Goal: Information Seeking & Learning: Find specific fact

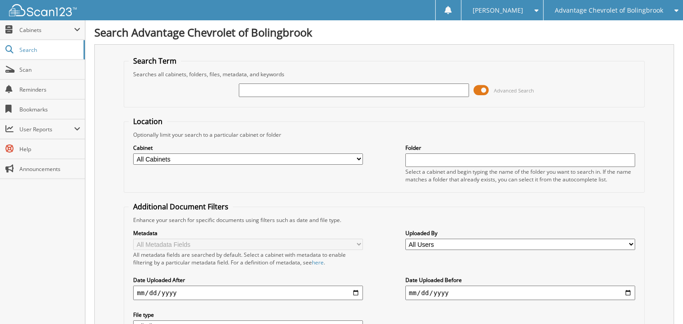
click at [324, 86] on input "text" at bounding box center [354, 90] width 230 height 14
type input "22052"
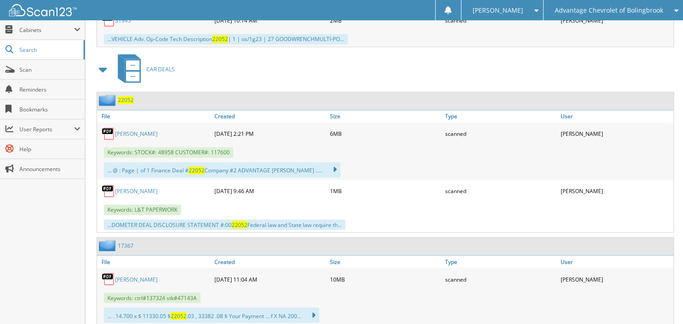
scroll to position [1489, 0]
click at [140, 187] on link "CLAUDIA RODELA" at bounding box center [136, 191] width 42 height 8
click at [116, 125] on div "CLAUDIA RODELA" at bounding box center [154, 134] width 115 height 18
click at [115, 130] on link "CLAUDIA RODELA" at bounding box center [136, 134] width 42 height 8
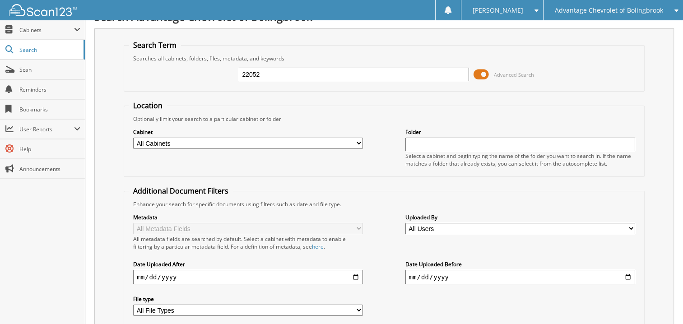
scroll to position [0, 0]
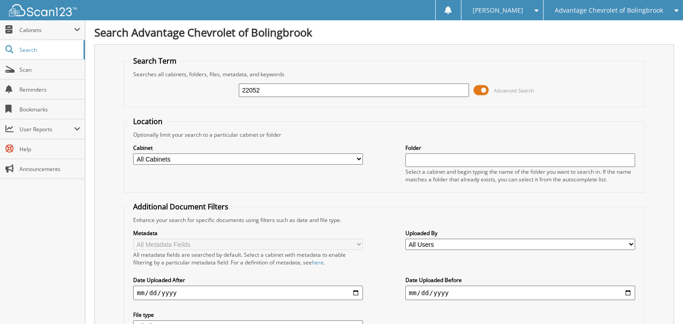
click at [365, 83] on input "22052" at bounding box center [354, 90] width 230 height 14
click at [263, 87] on input "22052" at bounding box center [354, 90] width 230 height 14
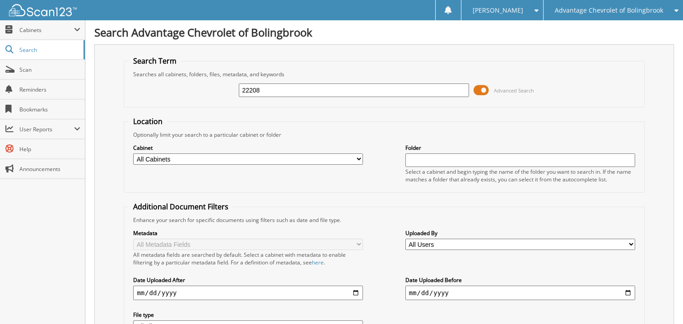
type input "22208"
click at [224, 164] on div "Cabinet All Cabinets CAR DEALS PARTS SERVICE RO Needs Filing Folder" at bounding box center [384, 163] width 511 height 49
click at [224, 161] on select "All Cabinets CAR DEALS PARTS SERVICE RO Needs Filing" at bounding box center [248, 158] width 230 height 11
select select "16393"
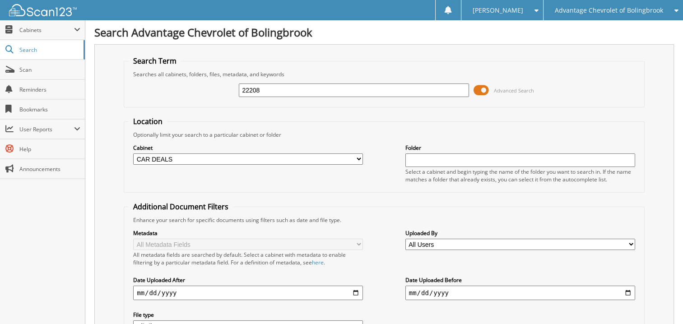
click at [133, 153] on select "All Cabinets CAR DEALS PARTS SERVICE RO Needs Filing" at bounding box center [248, 158] width 230 height 11
click at [370, 139] on div "Cabinet All Cabinets CAR DEALS PARTS SERVICE RO Needs Filing Folder" at bounding box center [384, 163] width 511 height 49
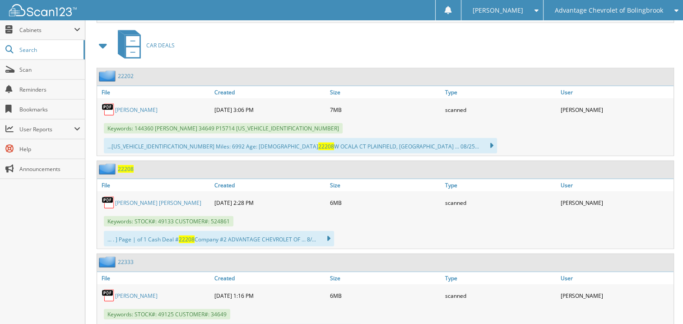
scroll to position [2188, 0]
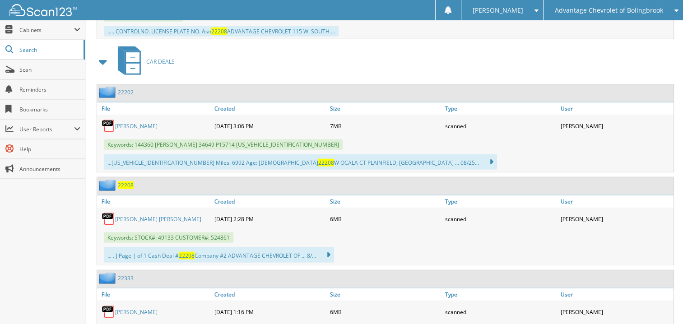
click at [105, 212] on img at bounding box center [109, 219] width 14 height 14
click at [107, 212] on img at bounding box center [109, 219] width 14 height 14
click at [108, 212] on img at bounding box center [109, 219] width 14 height 14
click at [131, 215] on link "SUSAN LAURA BROWN" at bounding box center [158, 219] width 86 height 8
click at [37, 76] on link "Scan" at bounding box center [42, 69] width 85 height 19
